Goal: Information Seeking & Learning: Stay updated

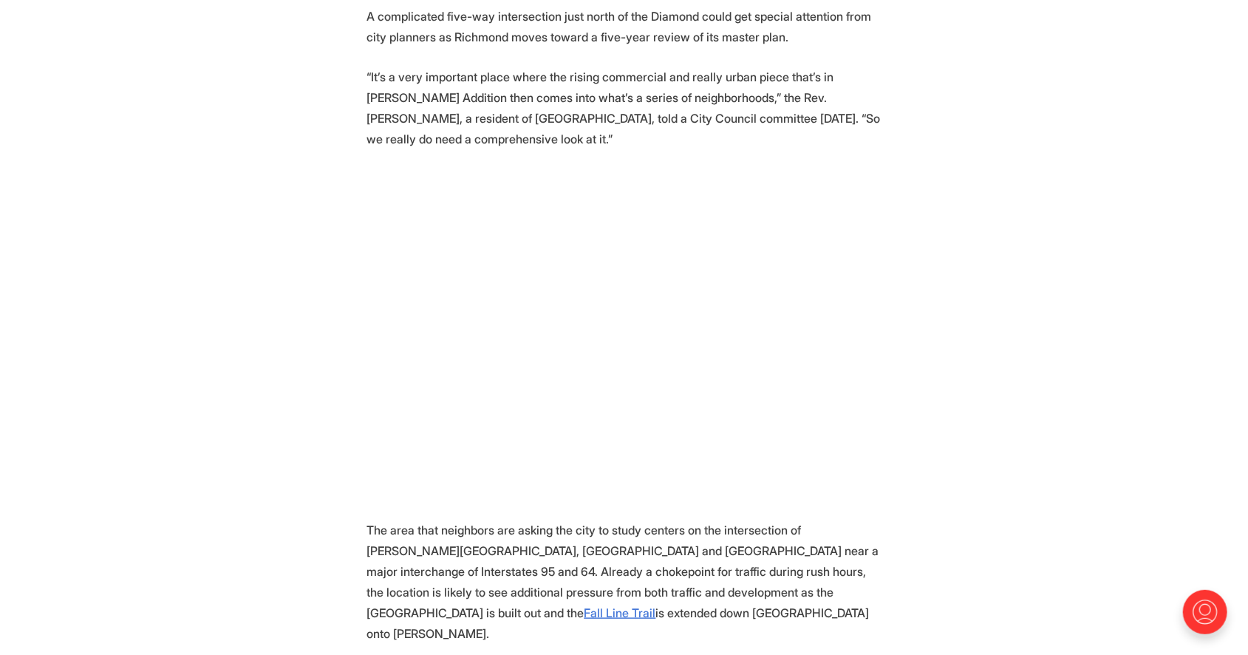
scroll to position [781, 0]
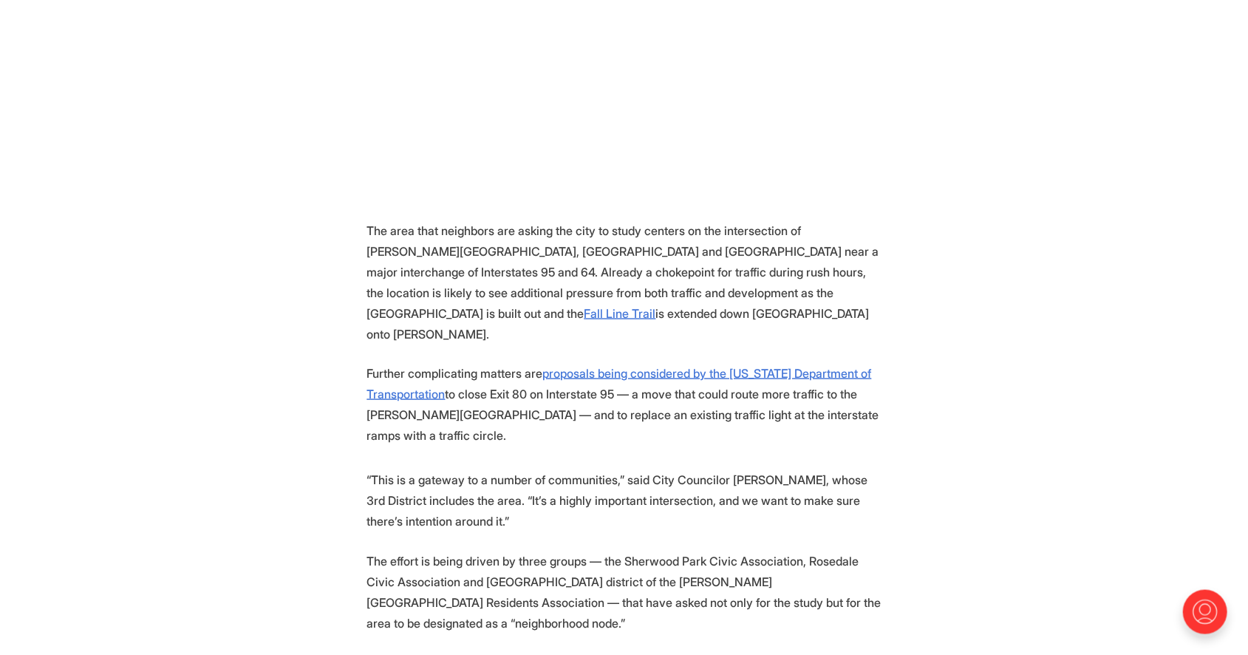
scroll to position [1080, 0]
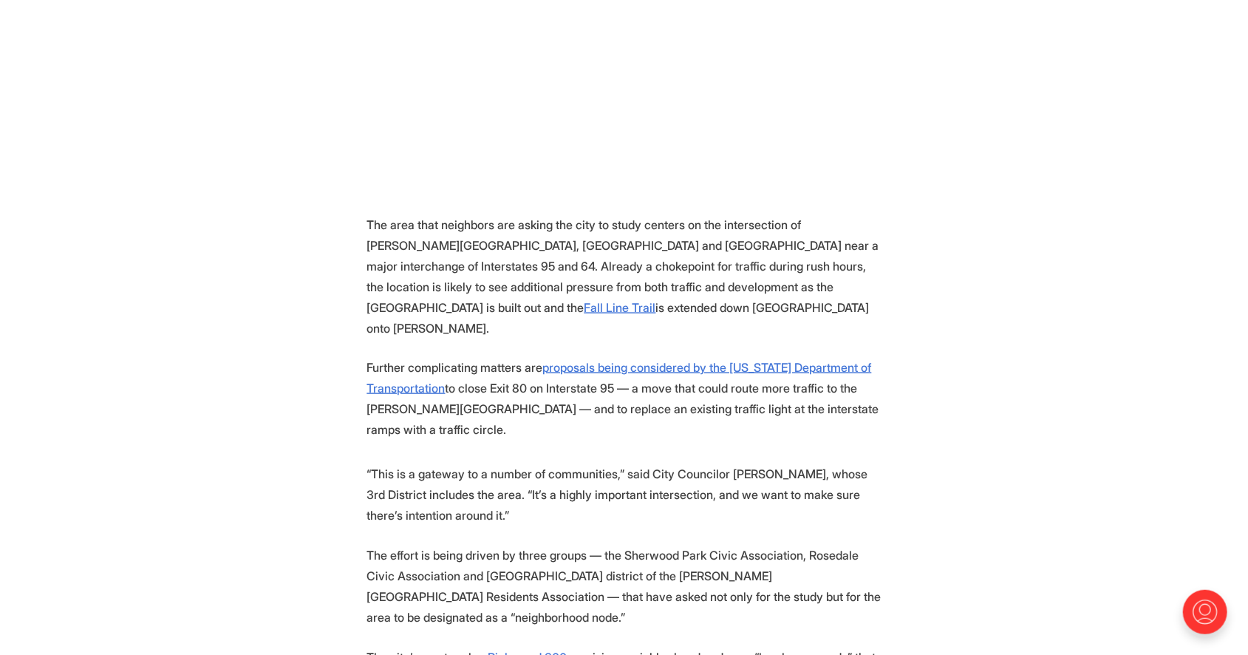
click at [1067, 412] on section "A complicated five-way intersection just north of the Diamond could get special…" at bounding box center [624, 471] width 1248 height 1541
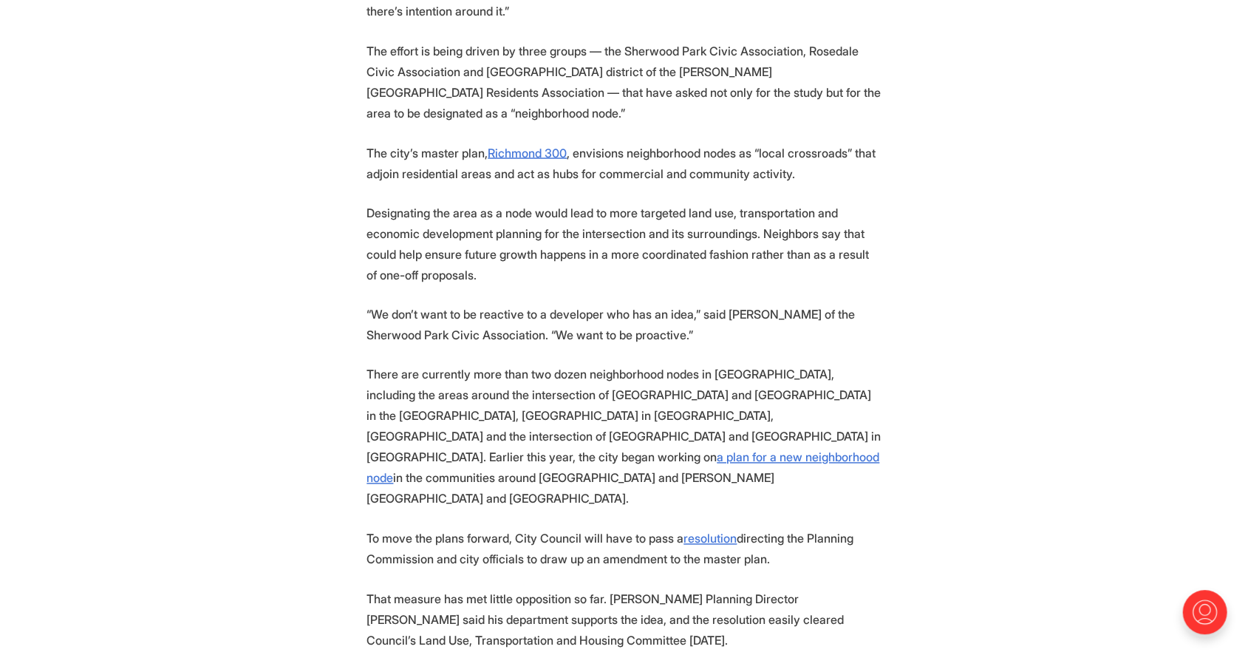
scroll to position [1601, 0]
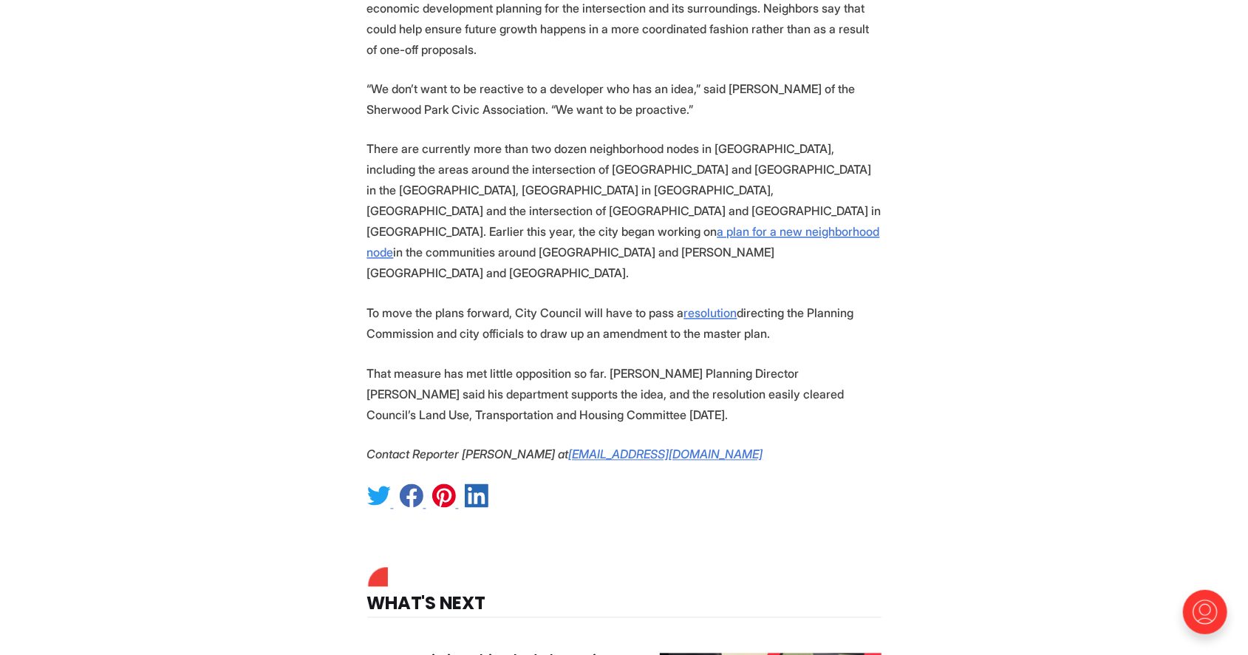
scroll to position [1811, 0]
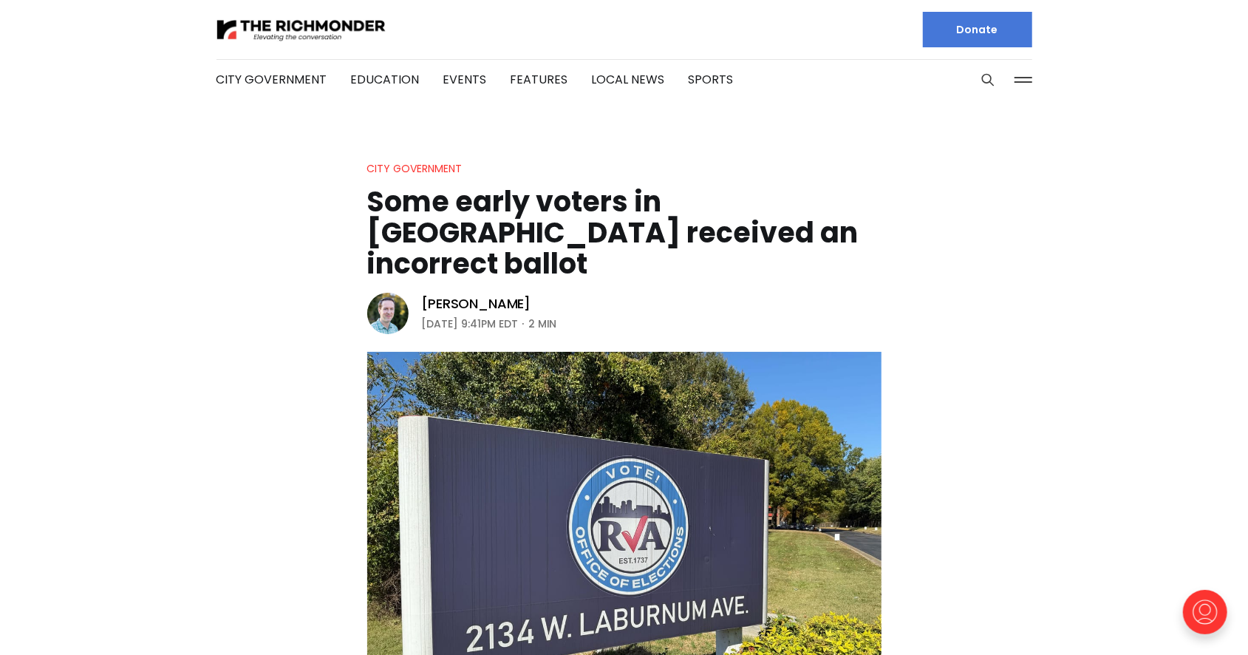
click at [963, 405] on header "City Government Some early voters in Richmond received an incorrect ballot Mich…" at bounding box center [624, 449] width 1248 height 578
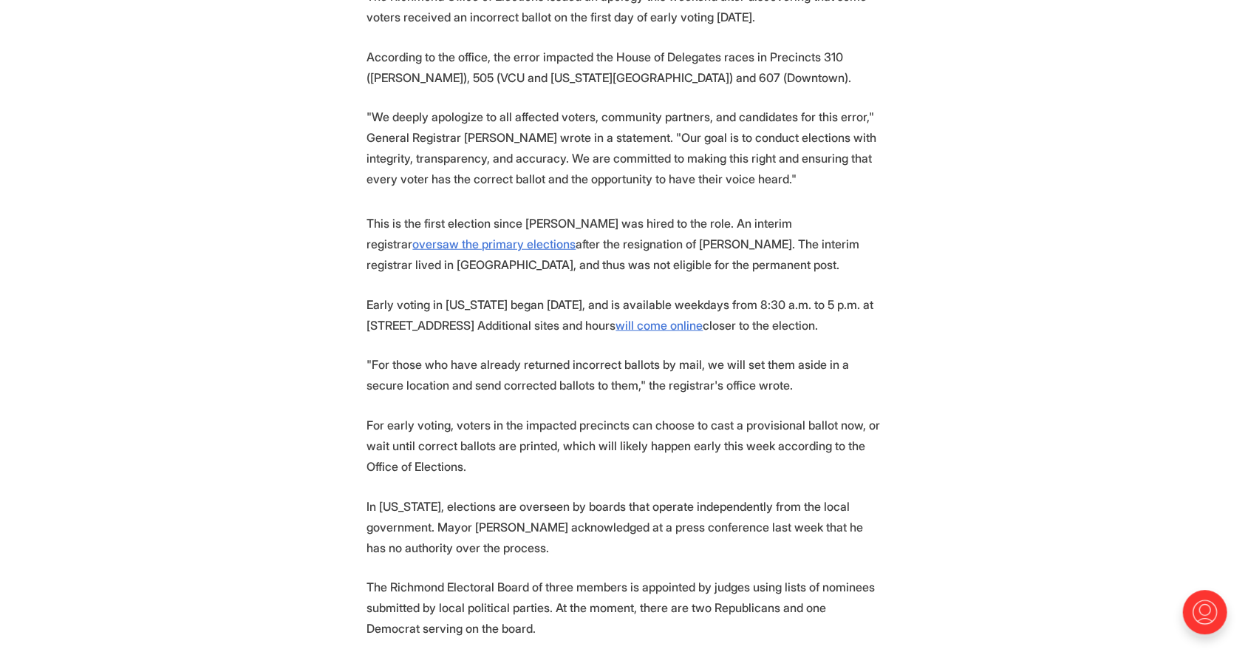
scroll to position [783, 0]
click at [1036, 361] on section "The Richmond Office of Elections issued an apology this weekend after discoveri…" at bounding box center [624, 531] width 1248 height 1094
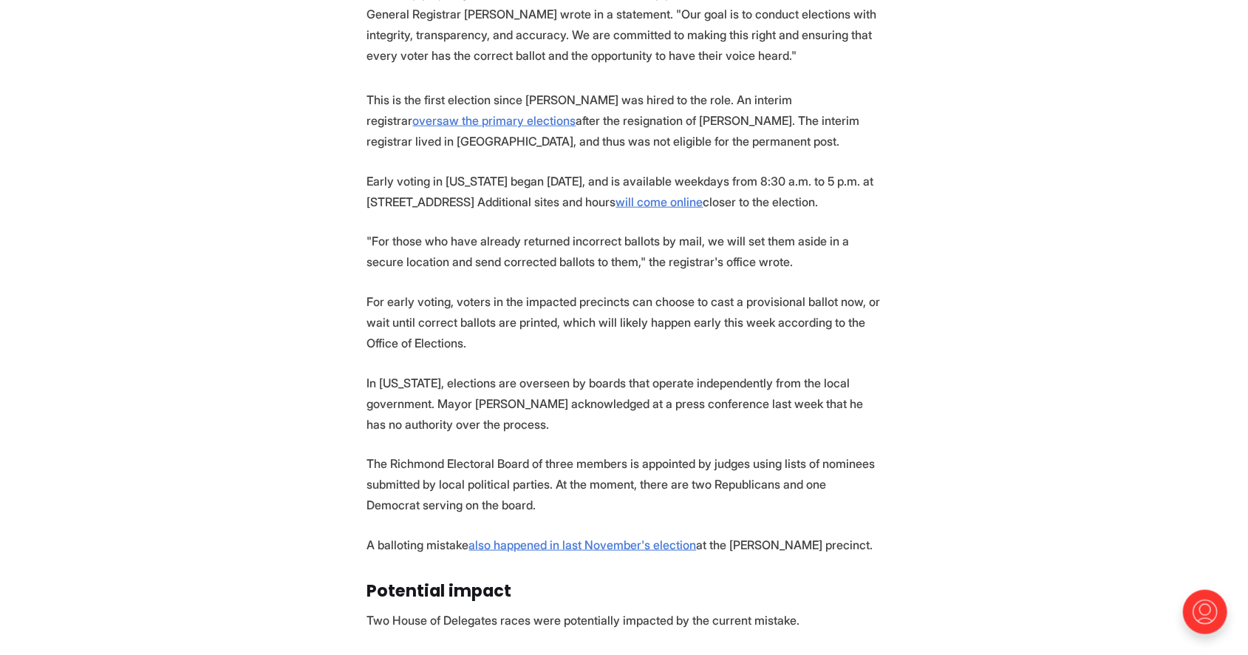
scroll to position [906, 0]
click at [1036, 361] on section "The Richmond Office of Elections issued an apology this weekend after discoveri…" at bounding box center [624, 408] width 1248 height 1094
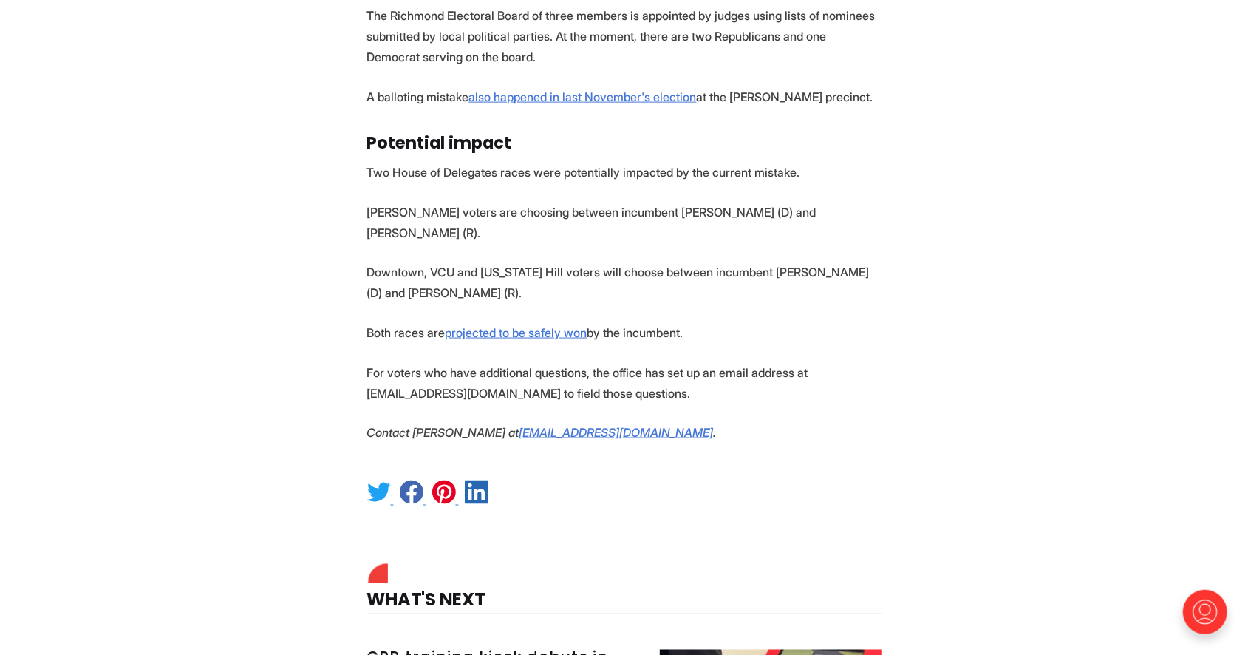
scroll to position [1353, 0]
drag, startPoint x: 369, startPoint y: 260, endPoint x: 446, endPoint y: 269, distance: 77.4
click at [446, 269] on p "Downtown, VCU and Oregon Hill voters will choose between incumbent Betsy Carr (…" at bounding box center [624, 281] width 514 height 41
